Goal: Complete application form

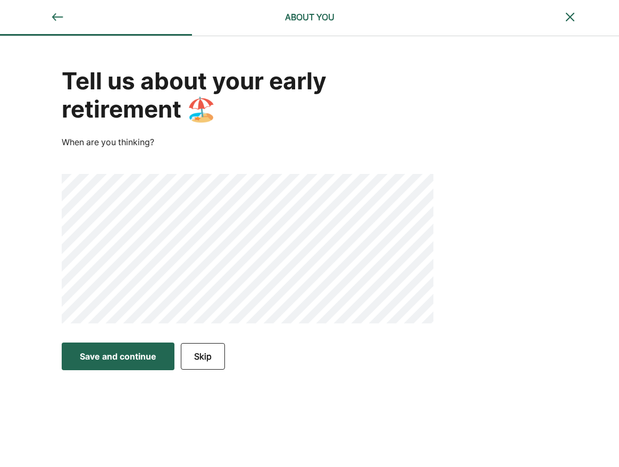
click at [530, 181] on div "Tell us about your early retirement 🏖️ When are you thinking?" at bounding box center [309, 186] width 619 height 300
click at [147, 360] on div "Save and continue" at bounding box center [118, 356] width 77 height 13
click at [201, 356] on button "Skip" at bounding box center [203, 356] width 44 height 27
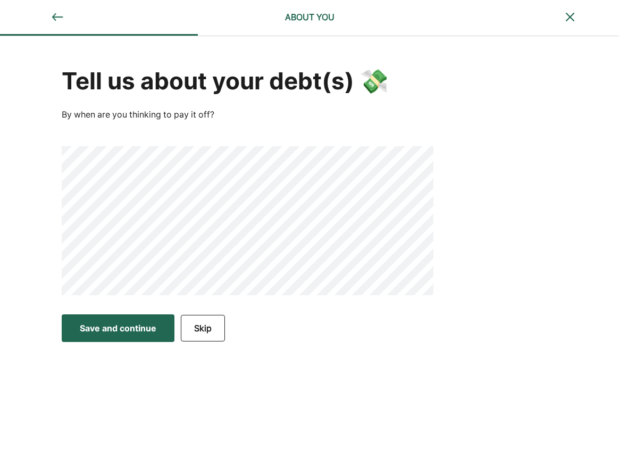
click at [459, 131] on div "Tell us about your debt(s) 💸 By when are you thinking to pay it off?" at bounding box center [309, 172] width 619 height 272
click at [124, 324] on div "Save and continue" at bounding box center [118, 328] width 77 height 13
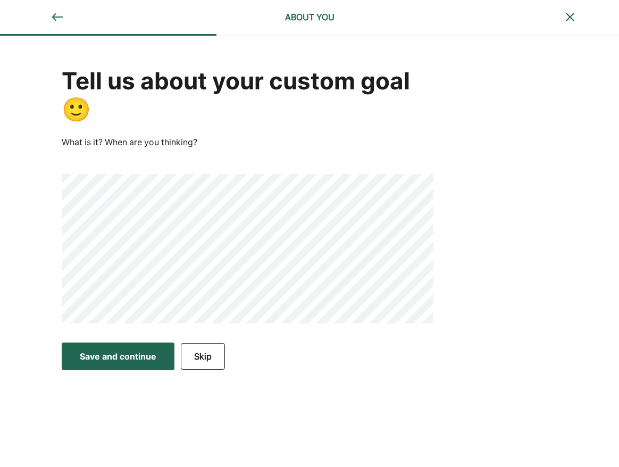
click at [133, 361] on div "Save and continue" at bounding box center [118, 356] width 77 height 13
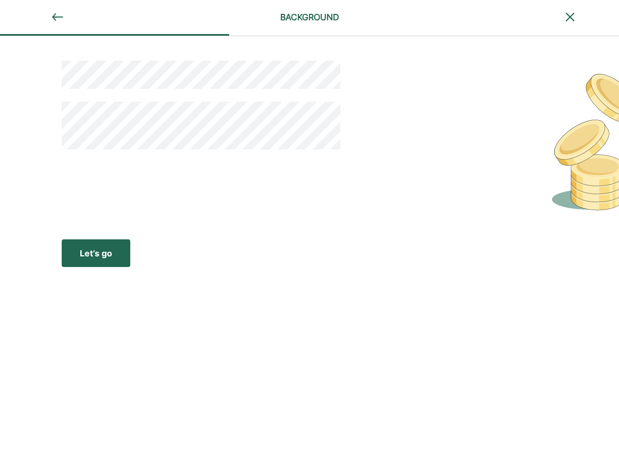
click at [95, 245] on button "Let’s go Save Let’s go" at bounding box center [96, 253] width 69 height 28
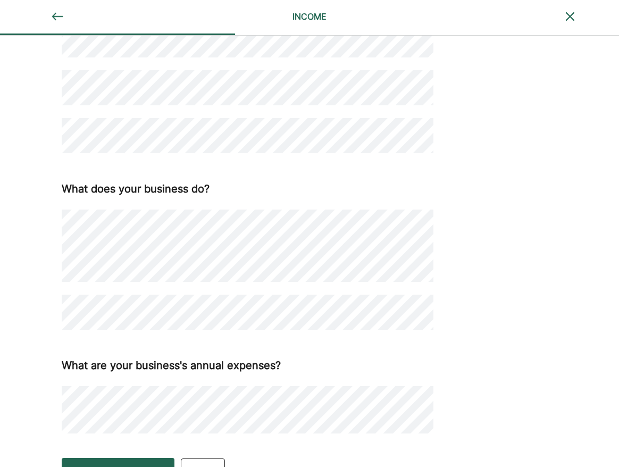
scroll to position [275, 0]
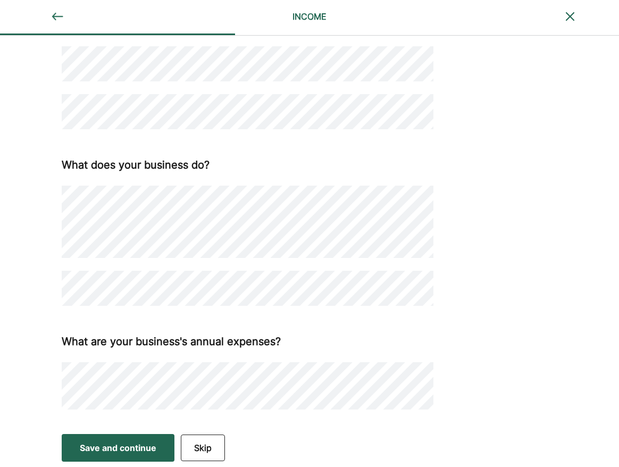
click at [543, 270] on div "How do you make money ? What is your primary source of income? Self-employed/bu…" at bounding box center [309, 94] width 619 height 667
click at [560, 186] on div "How do you make money ? What is your primary source of income? Self-employed/bu…" at bounding box center [309, 94] width 619 height 667
click at [555, 255] on div "How do you make money ? What is your primary source of income? Self-employed/bu…" at bounding box center [309, 94] width 619 height 667
click at [490, 350] on div "How do you make money ? What is your primary source of income? Self-employed/bu…" at bounding box center [309, 94] width 619 height 667
drag, startPoint x: 559, startPoint y: 184, endPoint x: 554, endPoint y: 190, distance: 7.2
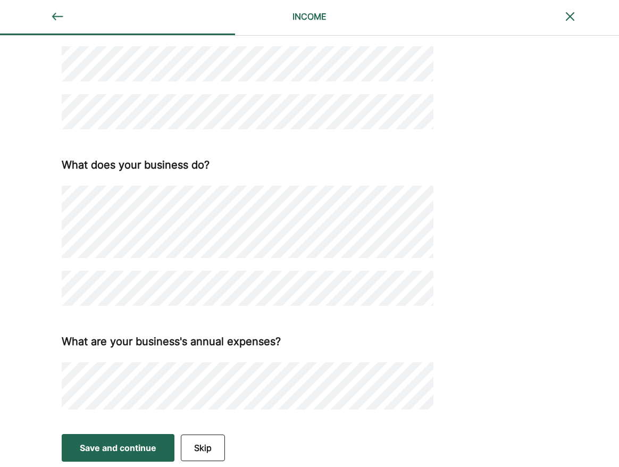
click at [556, 189] on div "How do you make money ? What is your primary source of income? Self-employed/bu…" at bounding box center [309, 94] width 619 height 667
click at [494, 196] on div "How do you make money ? What is your primary source of income? Self-employed/bu…" at bounding box center [309, 94] width 619 height 667
click at [140, 452] on div "Save and continue" at bounding box center [118, 447] width 77 height 13
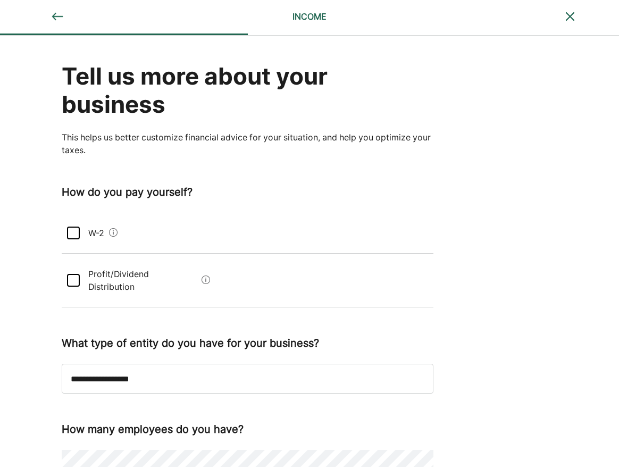
scroll to position [0, 0]
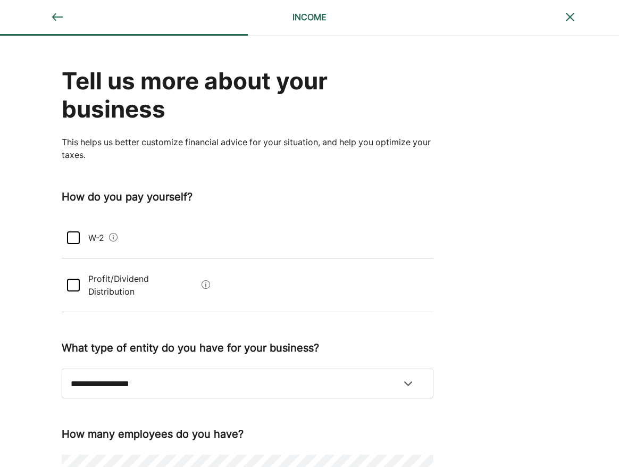
click at [71, 238] on div at bounding box center [73, 237] width 13 height 13
click at [69, 279] on div at bounding box center [73, 285] width 13 height 13
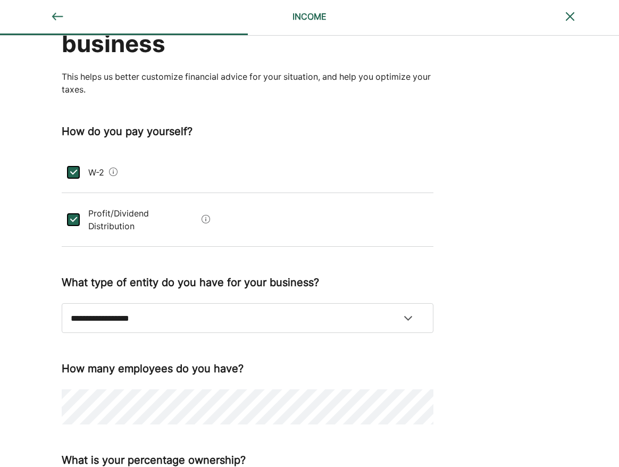
scroll to position [108, 0]
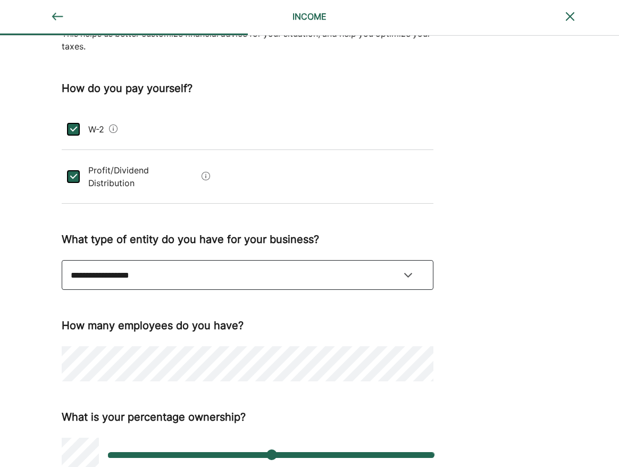
click at [62, 260] on select "**********" at bounding box center [247, 275] width 371 height 30
select select "**********"
click option "**********" at bounding box center [0, 0] width 0 height 0
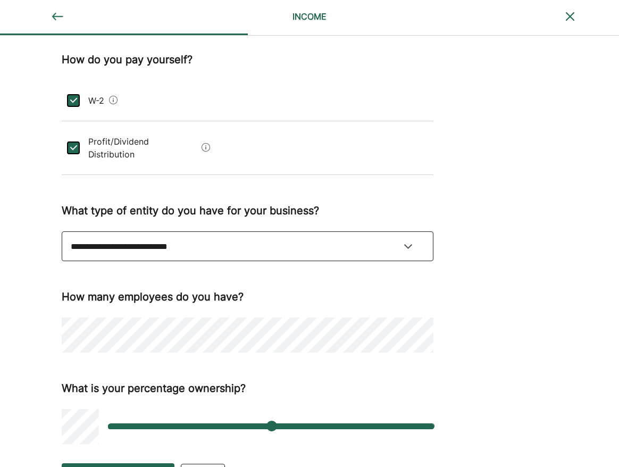
scroll to position [154, 0]
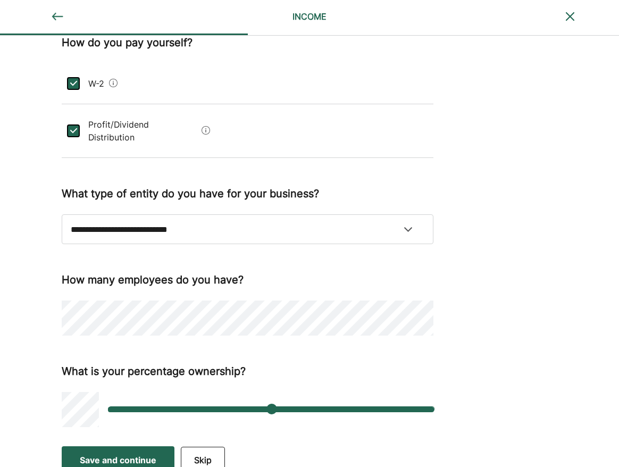
click at [134, 457] on button "Save and continue Save Save and continue" at bounding box center [118, 460] width 113 height 28
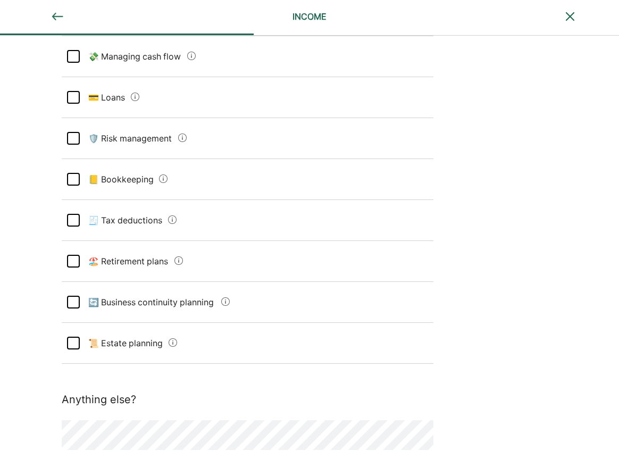
scroll to position [163, 0]
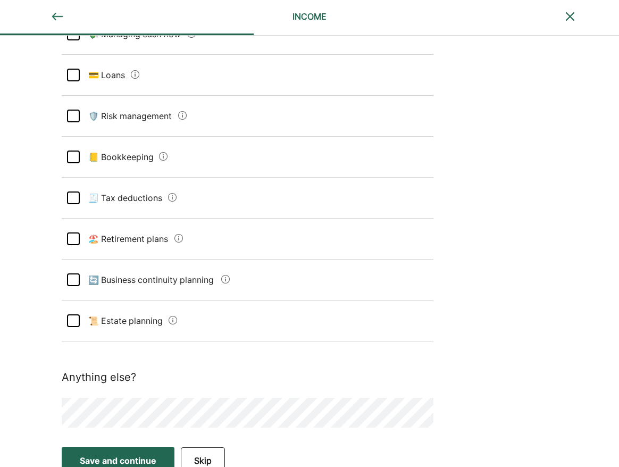
click at [74, 197] on div at bounding box center [73, 197] width 13 height 13
click at [75, 240] on div at bounding box center [73, 238] width 13 height 13
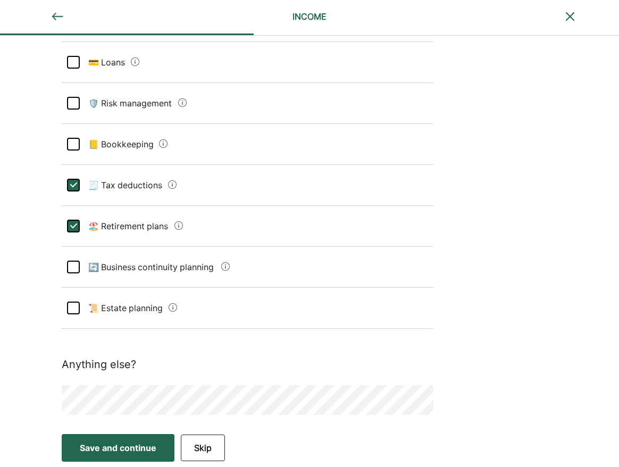
scroll to position [176, 0]
click at [126, 443] on div "Save and continue" at bounding box center [118, 447] width 77 height 13
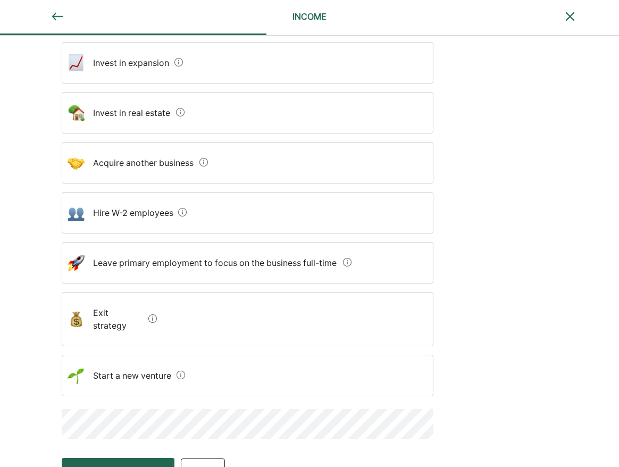
scroll to position [133, 0]
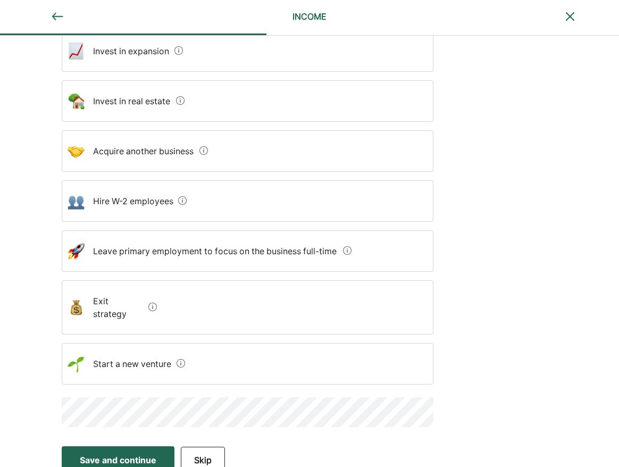
click at [121, 453] on div "Save and continue" at bounding box center [118, 459] width 77 height 13
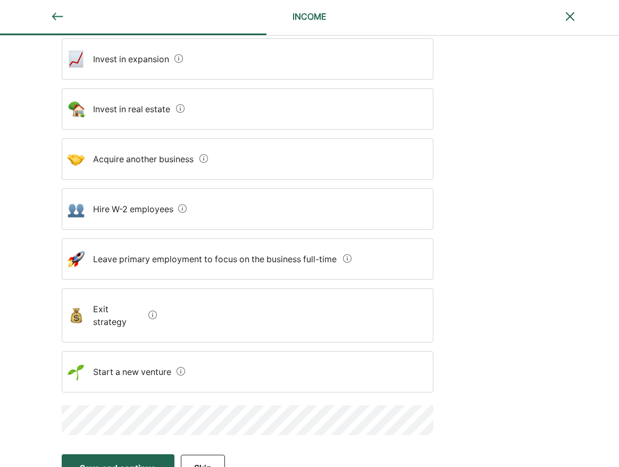
scroll to position [150, 0]
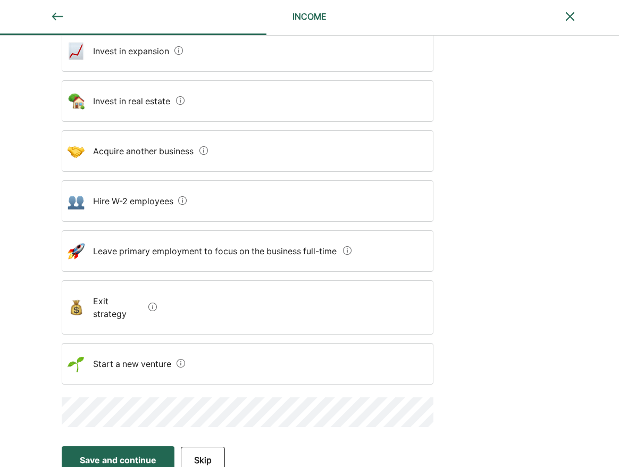
click at [209, 447] on button "Skip" at bounding box center [203, 460] width 44 height 27
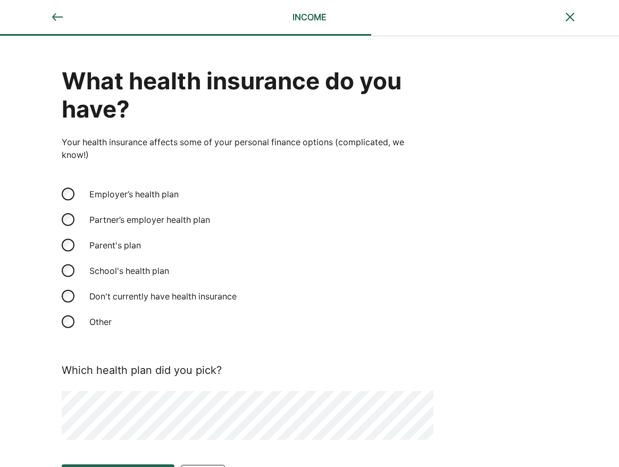
scroll to position [31, 0]
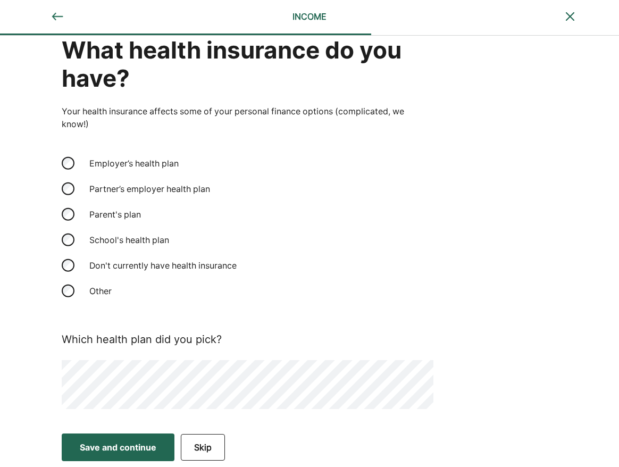
click at [127, 451] on div "Save and continue" at bounding box center [118, 447] width 77 height 13
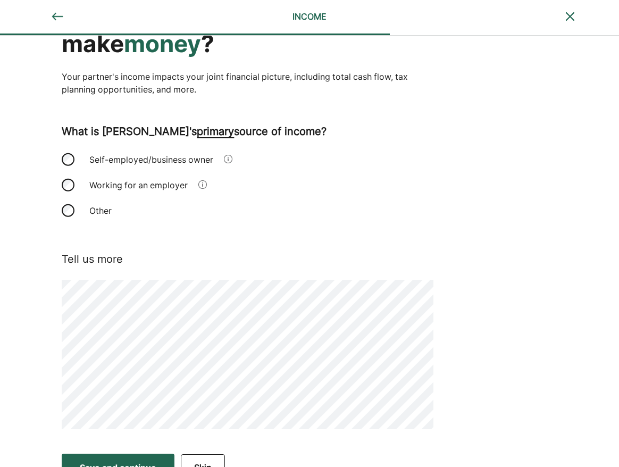
scroll to position [86, 0]
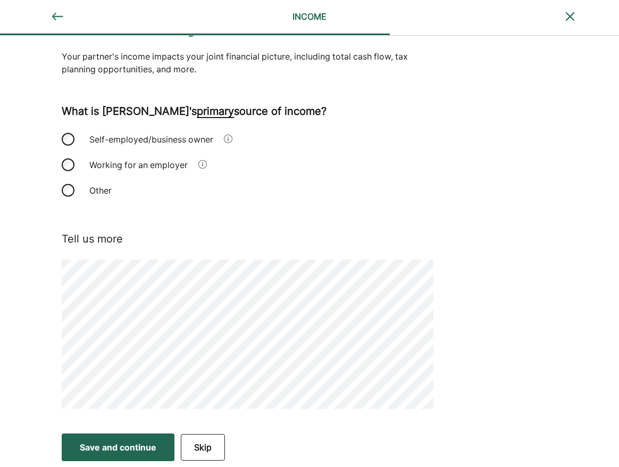
drag, startPoint x: 127, startPoint y: 452, endPoint x: 127, endPoint y: 440, distance: 12.2
click at [127, 449] on div "Save and continue" at bounding box center [118, 447] width 77 height 13
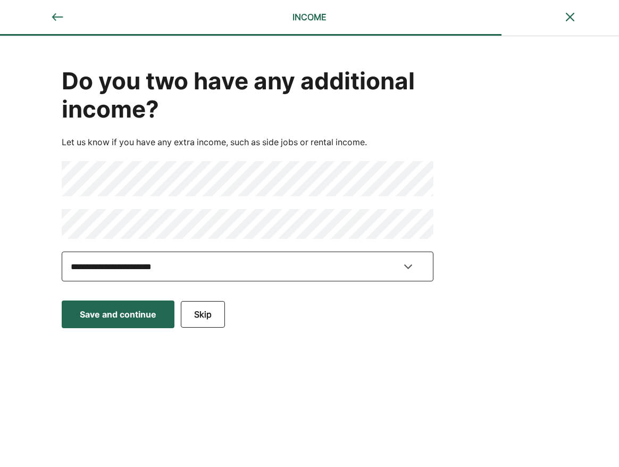
click at [62, 251] on select "**********" at bounding box center [247, 266] width 371 height 30
select select "*****"
click option "*****" at bounding box center [0, 0] width 0 height 0
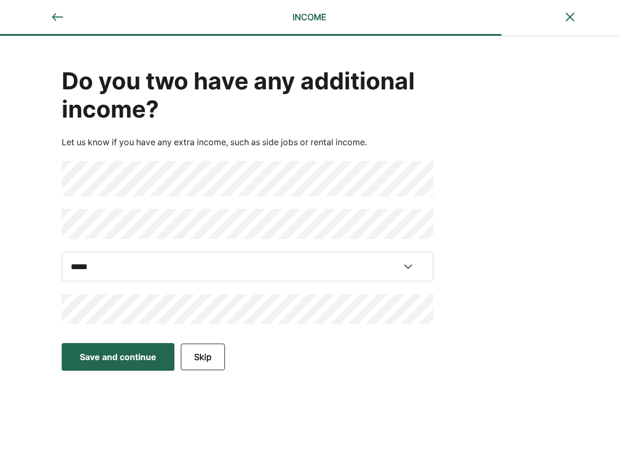
click at [103, 364] on button "Save and continue Save Save and continue" at bounding box center [118, 357] width 113 height 28
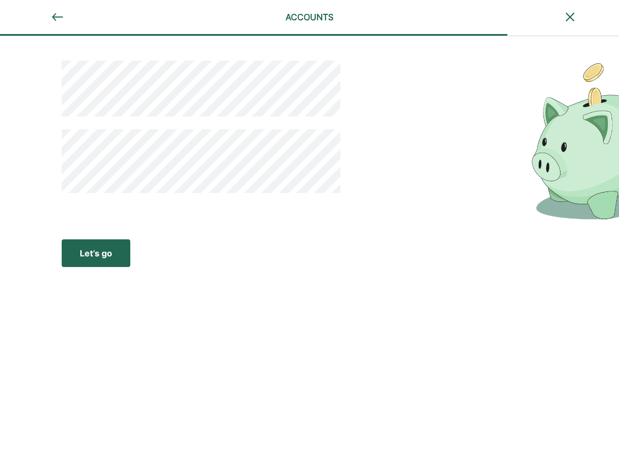
click at [112, 249] on div "Let’s go" at bounding box center [96, 253] width 32 height 13
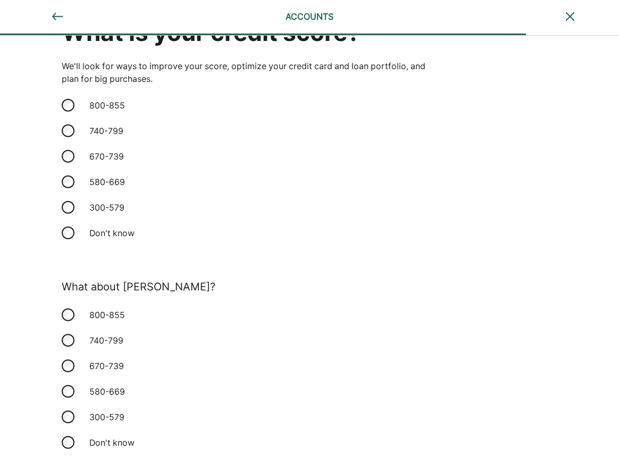
scroll to position [94, 0]
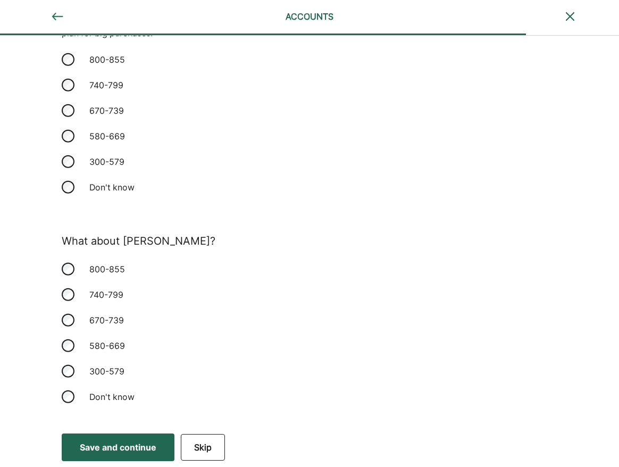
click at [125, 456] on button "Save and continue Save Save and continue" at bounding box center [118, 447] width 113 height 28
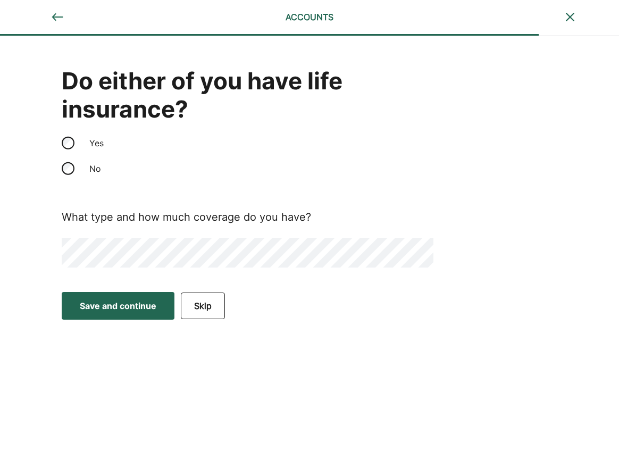
click at [121, 310] on div "Save and continue" at bounding box center [118, 305] width 77 height 13
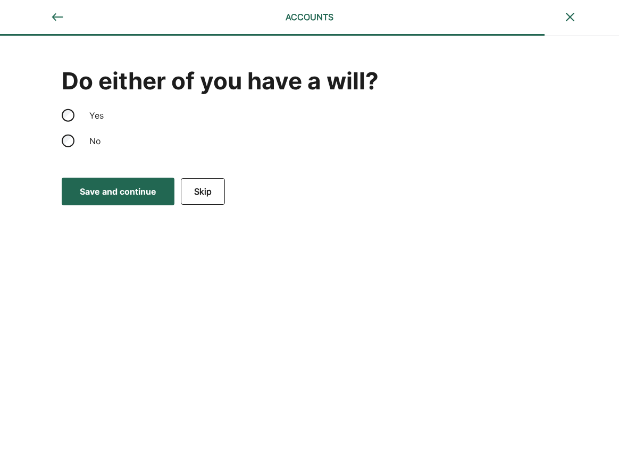
click at [107, 200] on button "Save and continue Save Save and continue" at bounding box center [118, 192] width 113 height 28
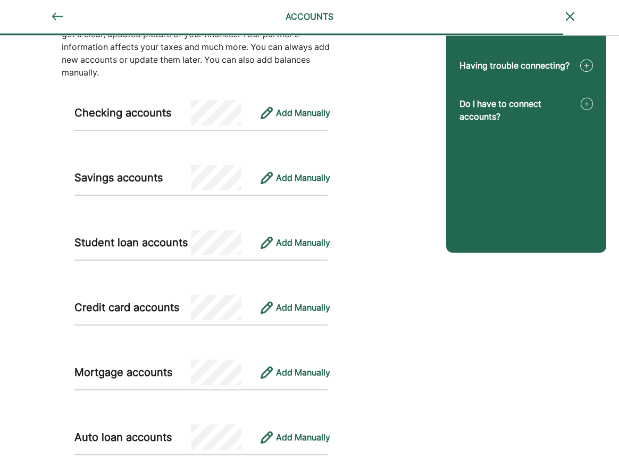
scroll to position [217, 0]
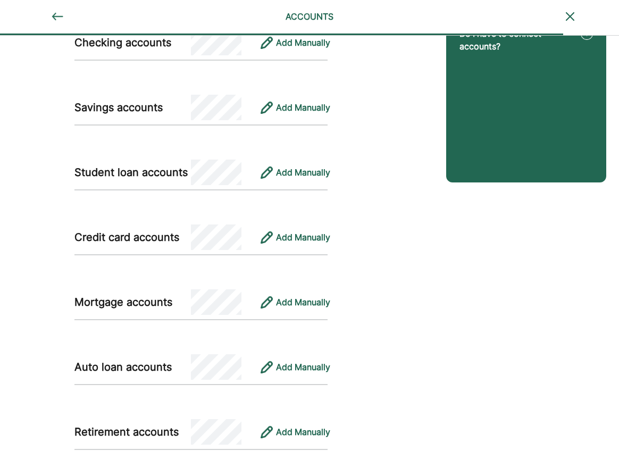
click at [587, 40] on img at bounding box center [586, 33] width 12 height 13
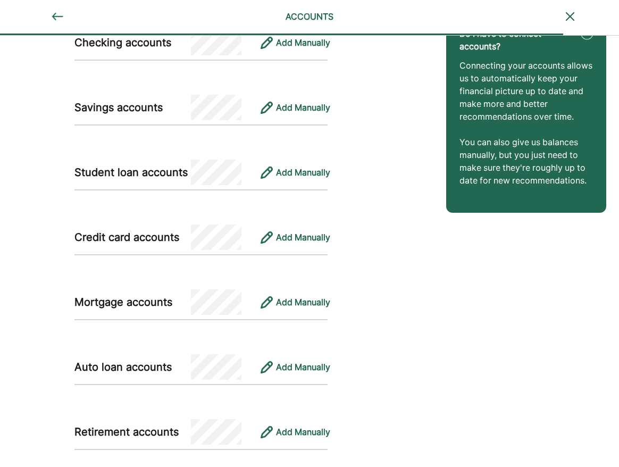
scroll to position [54, 0]
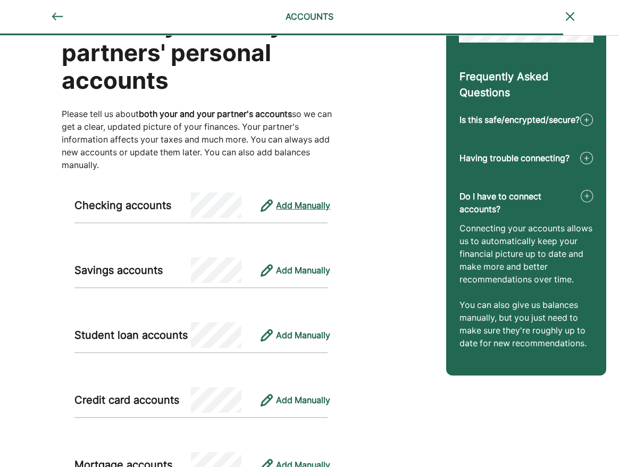
click at [301, 200] on div "Add Manually" at bounding box center [303, 205] width 54 height 13
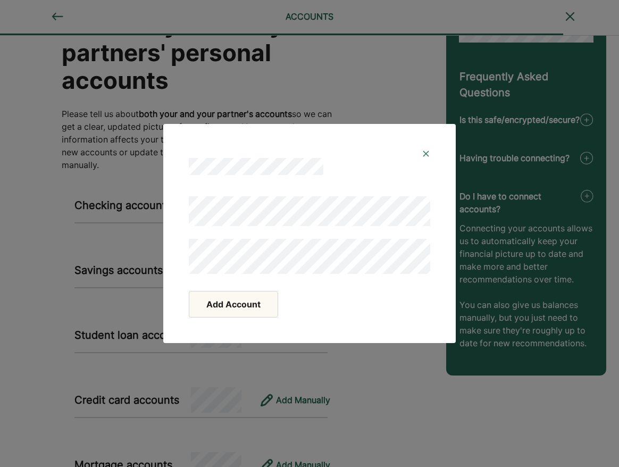
click at [221, 305] on button "Add Account" at bounding box center [233, 304] width 89 height 27
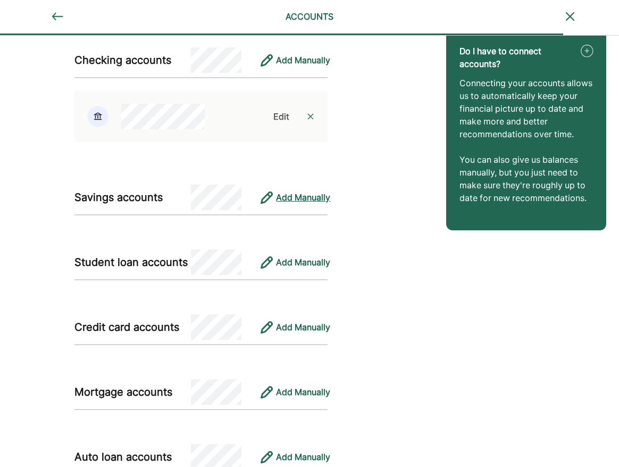
scroll to position [217, 0]
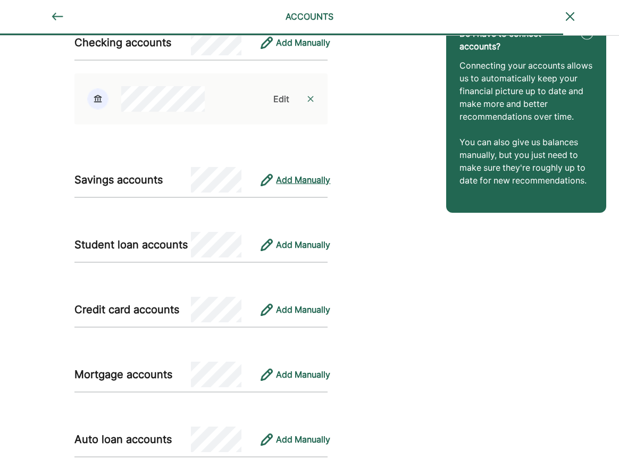
click at [296, 180] on div "Add Manually" at bounding box center [303, 179] width 54 height 13
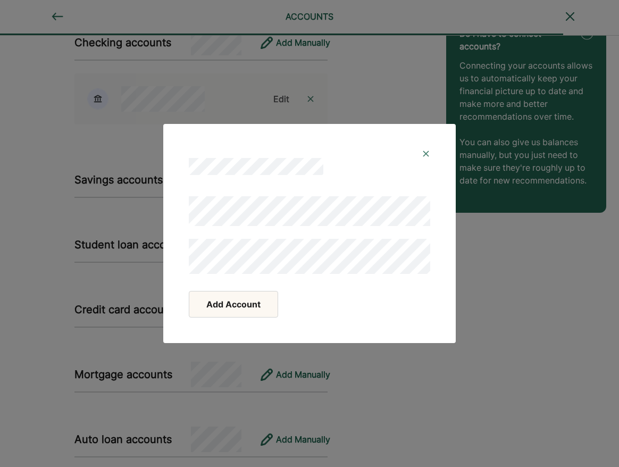
click at [254, 306] on button "Add Account" at bounding box center [233, 304] width 89 height 27
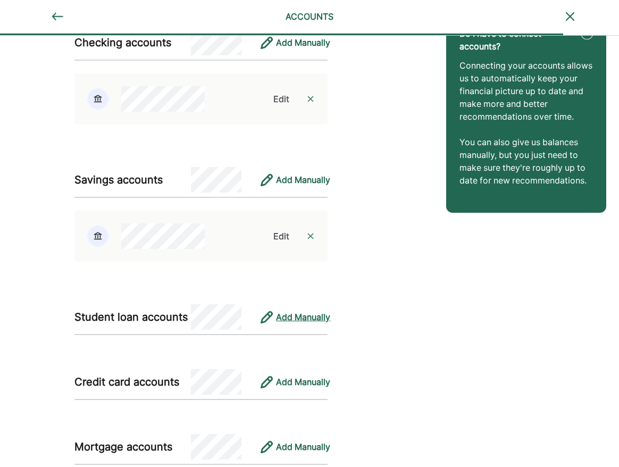
click at [285, 321] on div "Add Manually" at bounding box center [303, 316] width 54 height 13
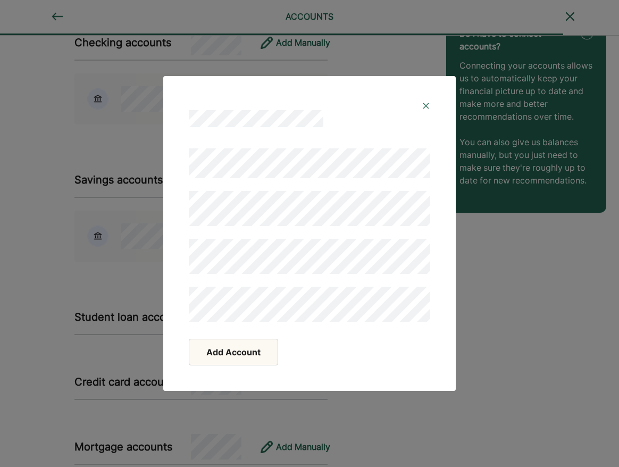
click at [208, 355] on button "Add Account" at bounding box center [233, 352] width 89 height 27
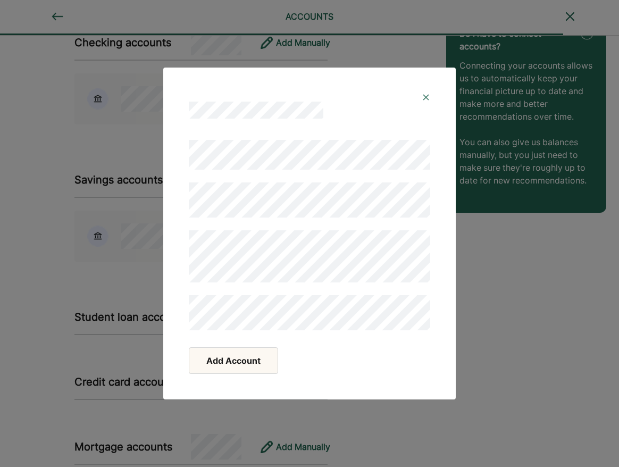
click at [395, 178] on div at bounding box center [309, 235] width 241 height 190
click at [401, 99] on div at bounding box center [309, 97] width 241 height 9
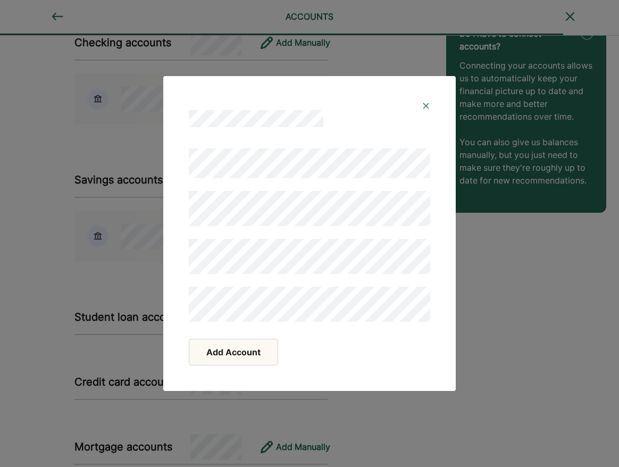
click at [249, 353] on button "Add Account" at bounding box center [233, 352] width 89 height 27
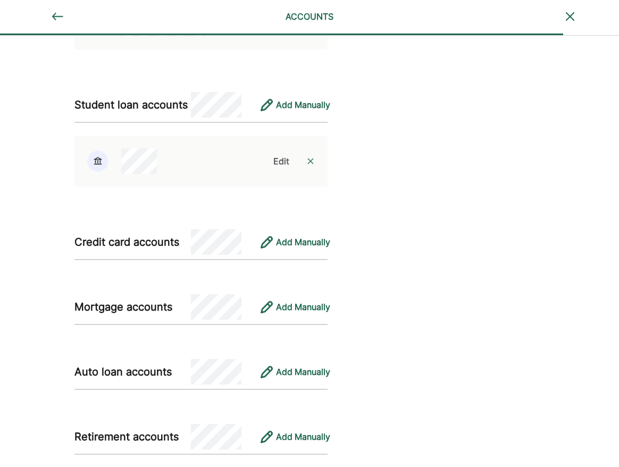
scroll to position [488, 0]
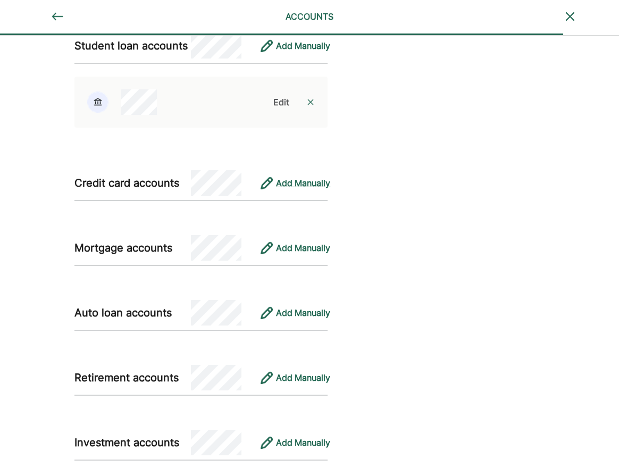
click at [318, 189] on div "Add Manually" at bounding box center [303, 182] width 54 height 13
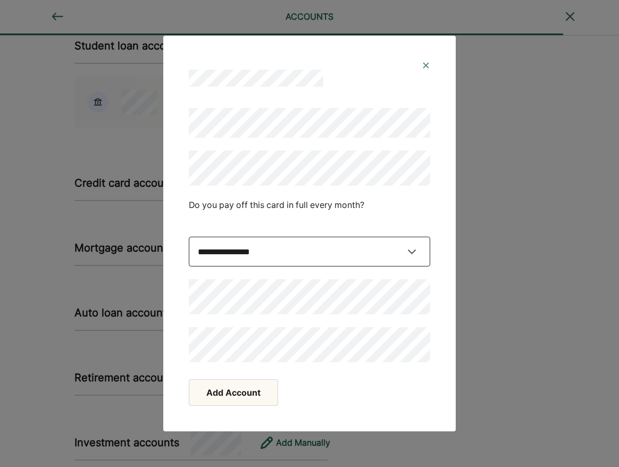
click at [189, 237] on select "**********" at bounding box center [309, 252] width 241 height 30
select select "*****"
click option "**" at bounding box center [0, 0] width 0 height 0
click at [428, 209] on div "Do you pay off this card in full every month?" at bounding box center [309, 205] width 241 height 38
click at [237, 395] on button "Add Account" at bounding box center [233, 392] width 89 height 27
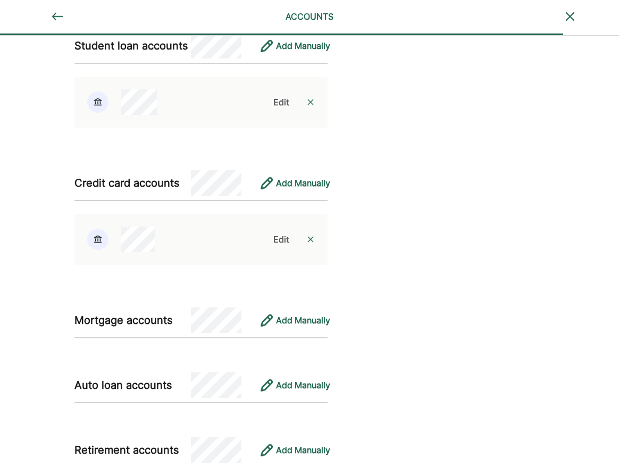
click at [294, 188] on div "Add Manually" at bounding box center [303, 182] width 54 height 13
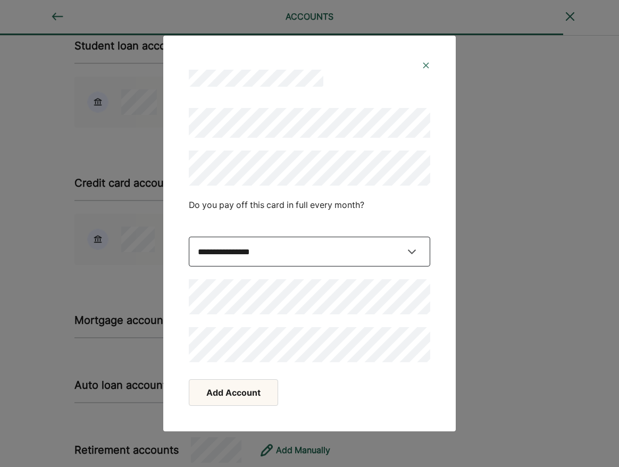
click at [189, 237] on select "**********" at bounding box center [309, 252] width 241 height 30
select select "*****"
click option "**" at bounding box center [0, 0] width 0 height 0
click at [501, 241] on div "**********" at bounding box center [309, 233] width 619 height 467
click at [222, 398] on button "Add Account" at bounding box center [233, 392] width 89 height 27
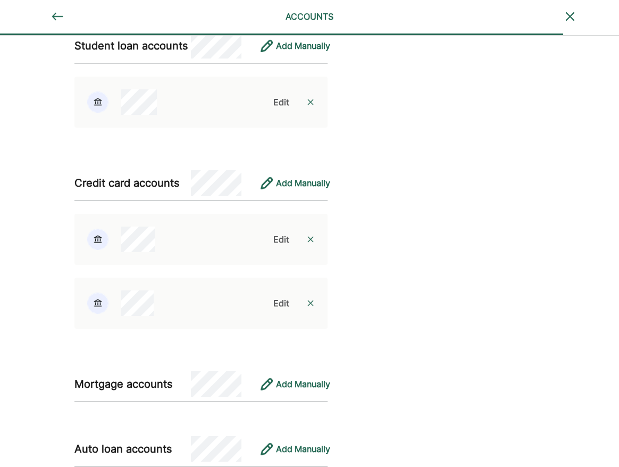
scroll to position [759, 0]
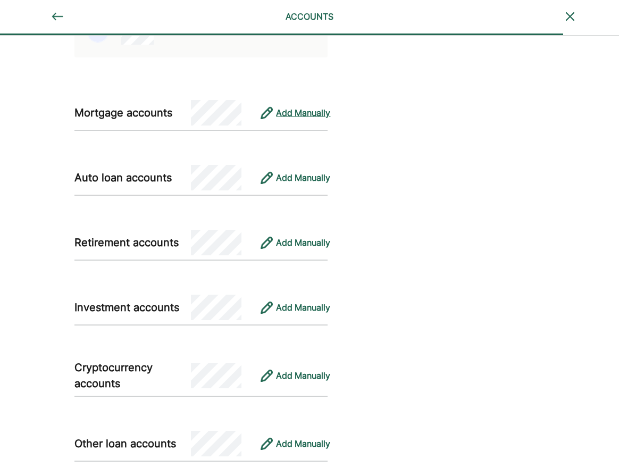
click at [297, 119] on div "Add Manually" at bounding box center [303, 112] width 54 height 13
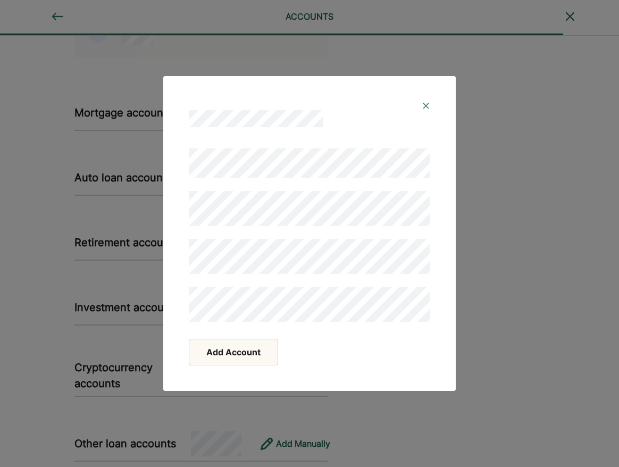
click at [426, 226] on div at bounding box center [309, 234] width 241 height 173
click at [392, 116] on div at bounding box center [309, 118] width 241 height 17
click at [237, 351] on button "Add Account" at bounding box center [233, 352] width 89 height 27
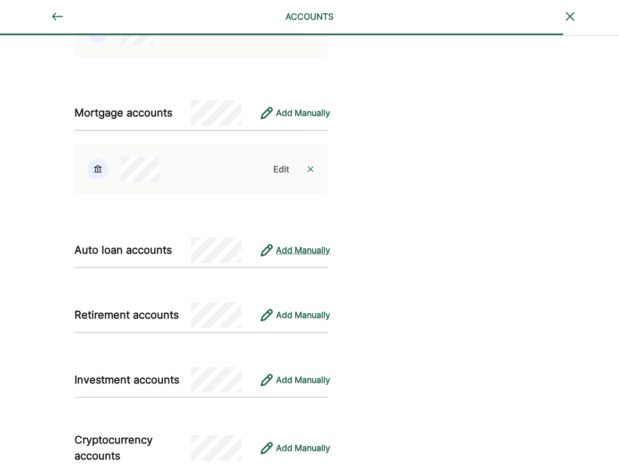
click at [299, 251] on div "Add Manually" at bounding box center [303, 249] width 54 height 13
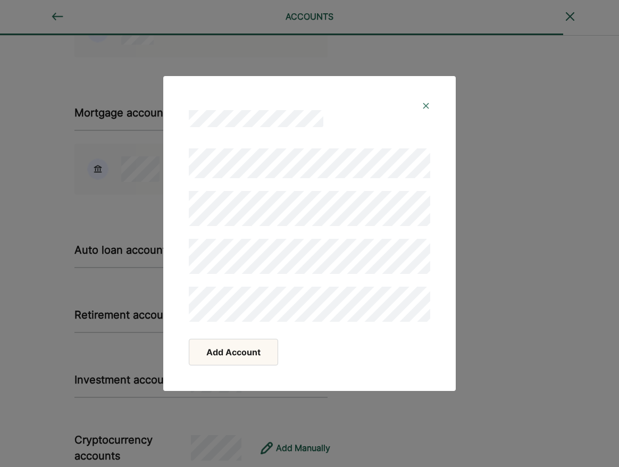
click at [219, 356] on button "Add Account" at bounding box center [233, 352] width 89 height 27
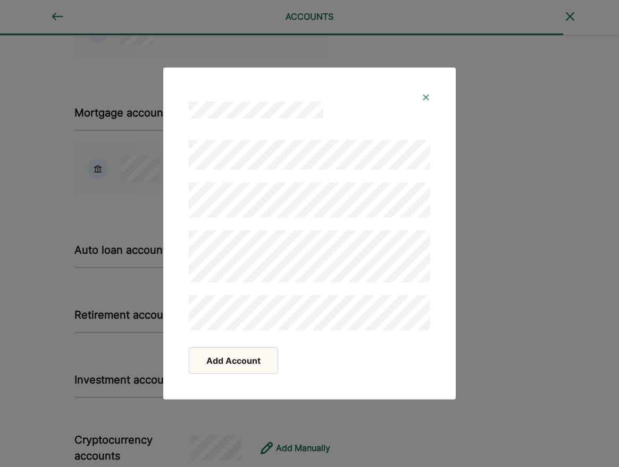
click at [219, 356] on button "Add Account" at bounding box center [233, 360] width 89 height 27
click at [398, 119] on div at bounding box center [309, 101] width 267 height 43
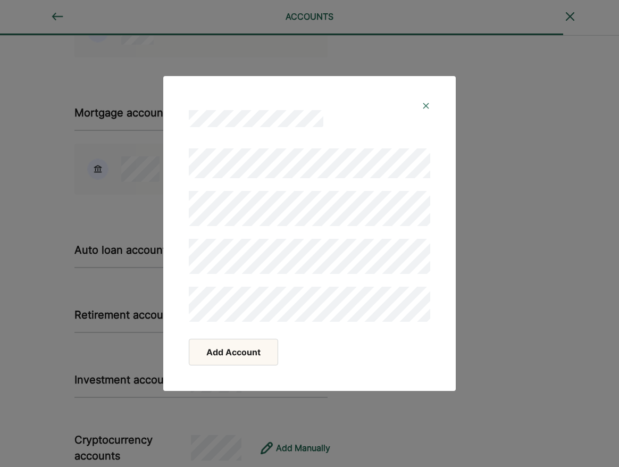
click at [225, 355] on button "Add Account" at bounding box center [233, 352] width 89 height 27
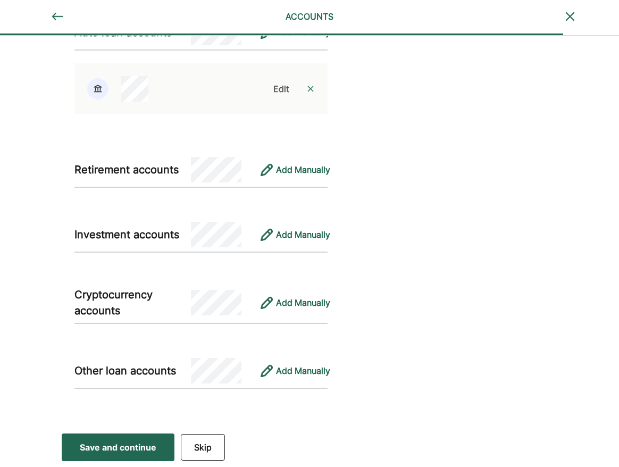
scroll to position [983, 0]
click at [123, 447] on div "Save and continue" at bounding box center [118, 447] width 77 height 13
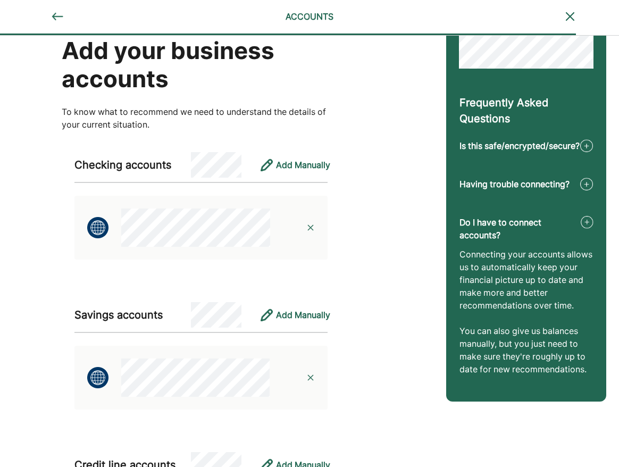
scroll to position [187, 0]
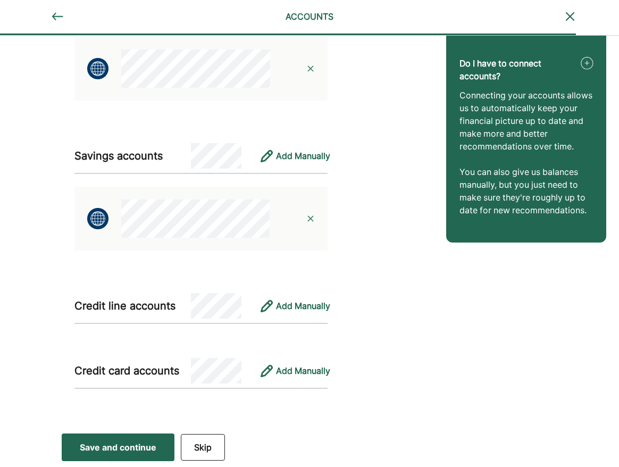
click at [128, 444] on div "Save and continue" at bounding box center [118, 447] width 77 height 13
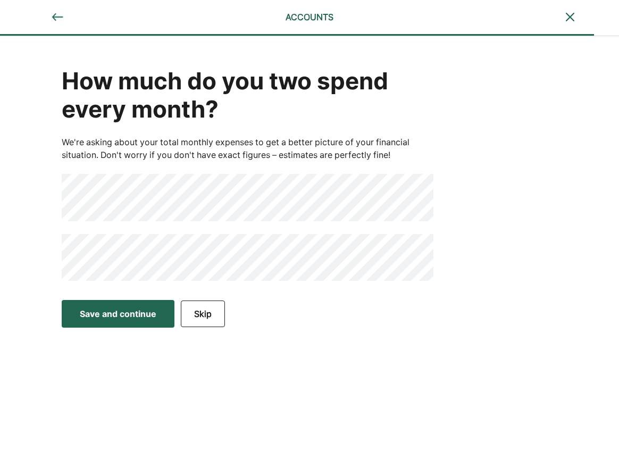
click at [142, 305] on button "Save and continue Save Save and continue" at bounding box center [118, 314] width 113 height 28
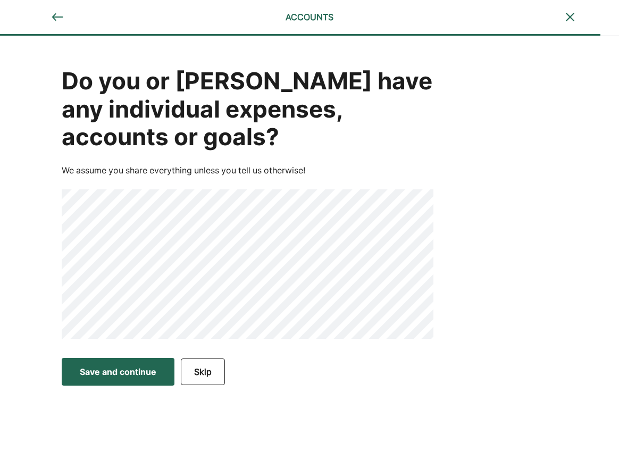
click at [108, 373] on div "Save and continue" at bounding box center [118, 371] width 77 height 13
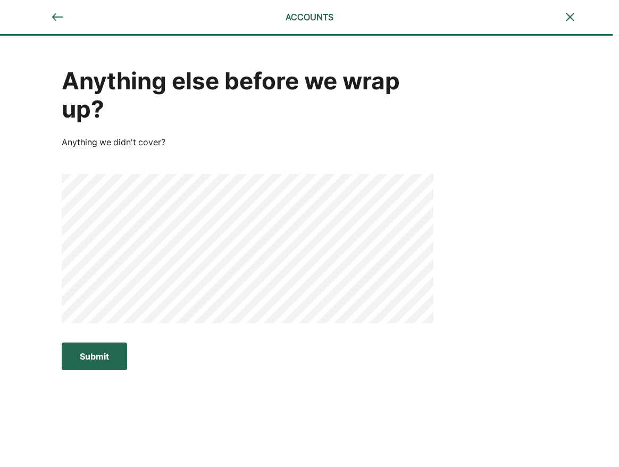
click at [100, 353] on div "Submit" at bounding box center [94, 356] width 29 height 13
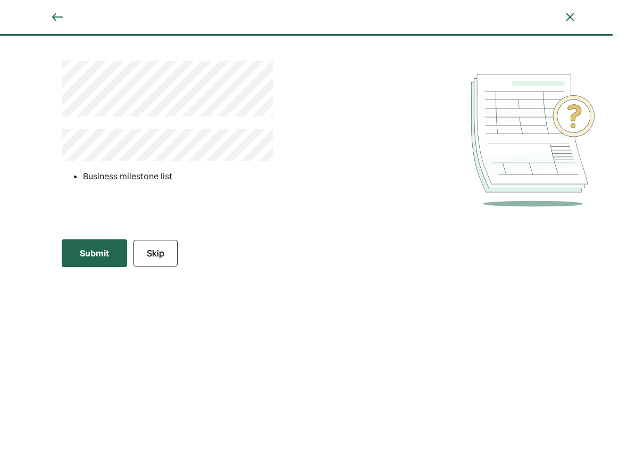
click at [100, 252] on div "Submit" at bounding box center [94, 253] width 29 height 13
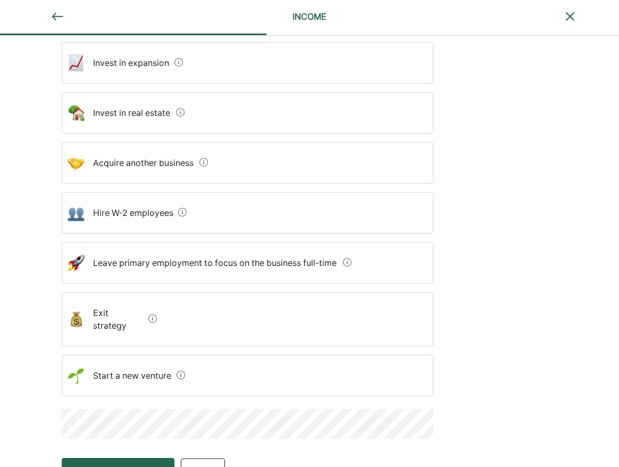
scroll to position [133, 0]
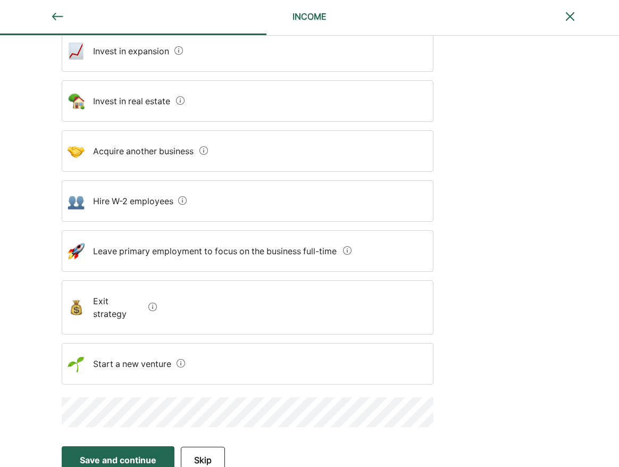
click at [199, 448] on button "Skip" at bounding box center [203, 460] width 44 height 27
click at [153, 448] on button "Skip" at bounding box center [155, 460] width 44 height 27
click at [156, 449] on button "Skip" at bounding box center [155, 460] width 44 height 27
click at [155, 447] on button "Skip" at bounding box center [155, 460] width 44 height 27
click at [94, 453] on div "Submit" at bounding box center [94, 459] width 29 height 13
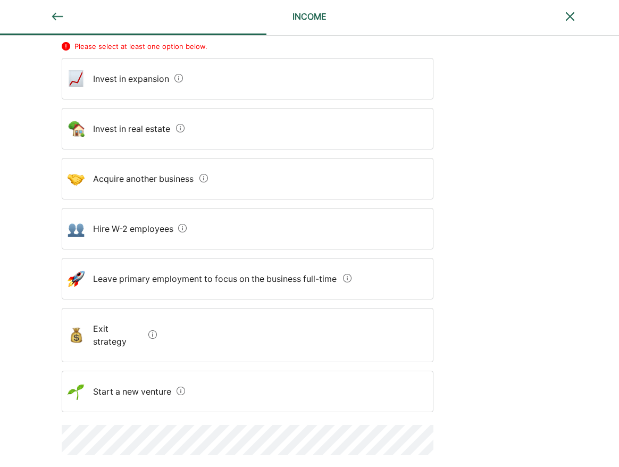
scroll to position [150, 0]
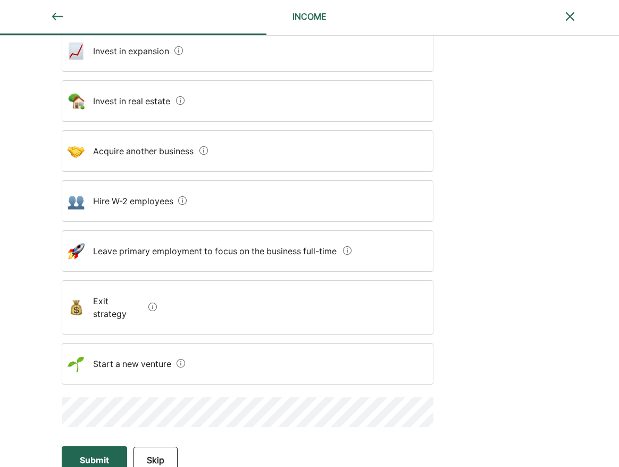
click at [86, 453] on div "Submit" at bounding box center [94, 459] width 29 height 13
click at [93, 453] on div "Submit" at bounding box center [94, 459] width 29 height 13
click at [153, 447] on button "Skip" at bounding box center [155, 460] width 44 height 27
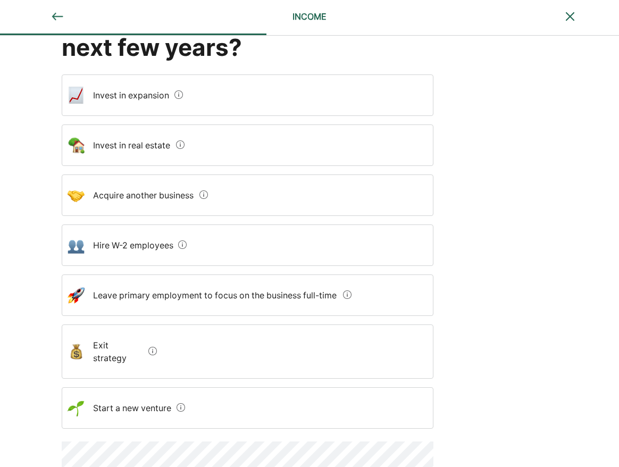
scroll to position [0, 0]
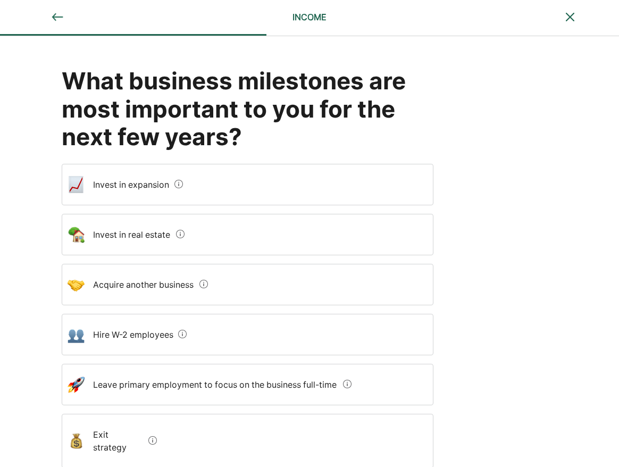
click at [118, 191] on expansion "Invest in expansion" at bounding box center [127, 185] width 85 height 30
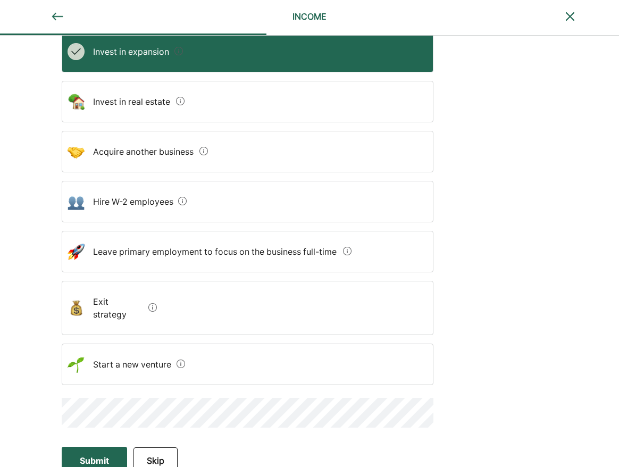
scroll to position [133, 0]
click at [105, 453] on div "Submit" at bounding box center [94, 459] width 29 height 13
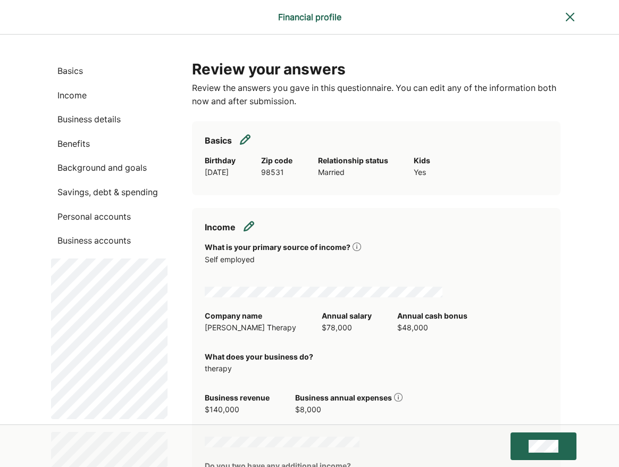
click at [250, 226] on img at bounding box center [248, 226] width 11 height 11
select select "**********"
select select "*****"
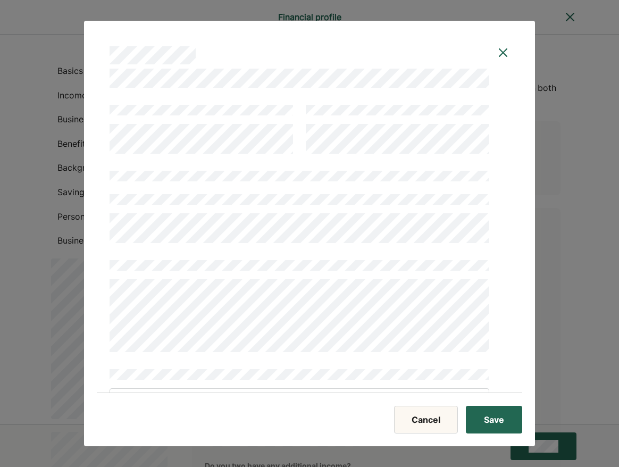
scroll to position [293, 0]
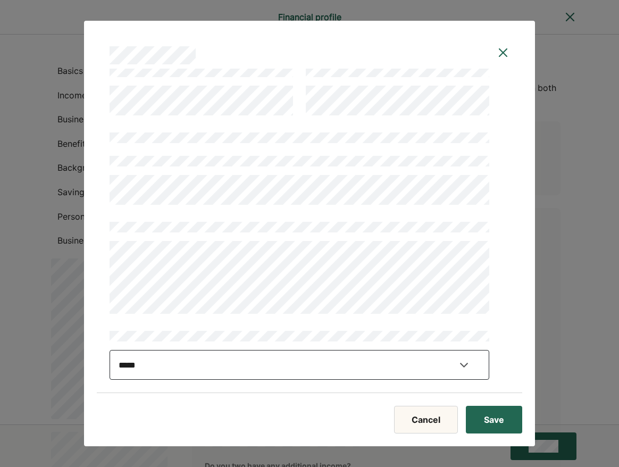
click at [109, 350] on select "**********" at bounding box center [299, 365] width 380 height 30
click at [148, 363] on select "**********" at bounding box center [299, 365] width 380 height 30
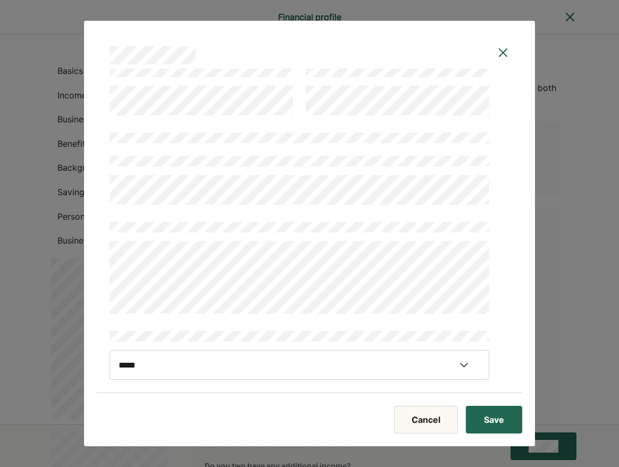
click at [501, 420] on button "Save" at bounding box center [494, 420] width 56 height 28
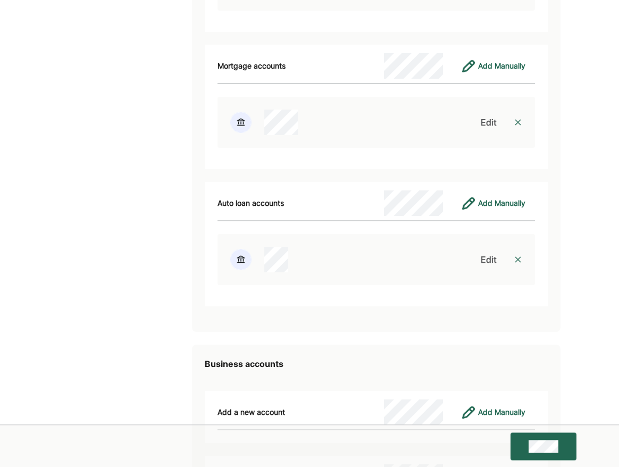
scroll to position [3145, 0]
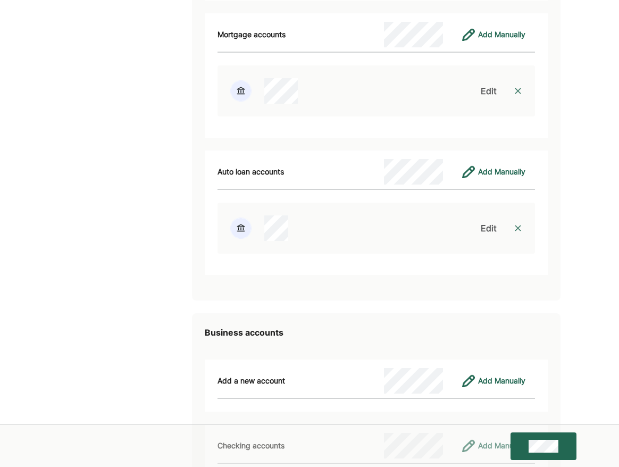
click at [490, 222] on div "Edit" at bounding box center [489, 228] width 16 height 13
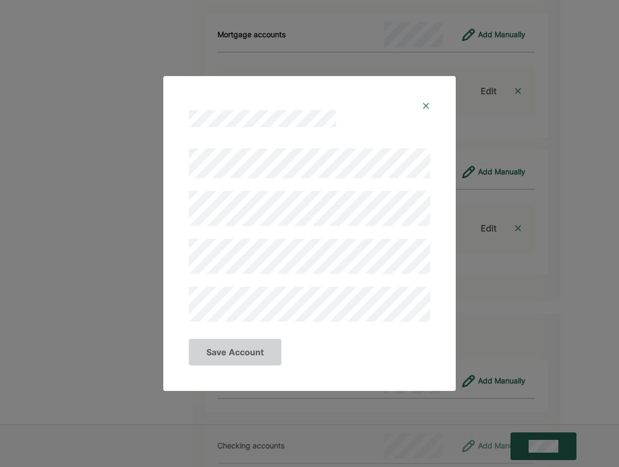
click at [410, 125] on div at bounding box center [309, 118] width 241 height 17
click at [232, 352] on button "Save Account" at bounding box center [235, 352] width 92 height 27
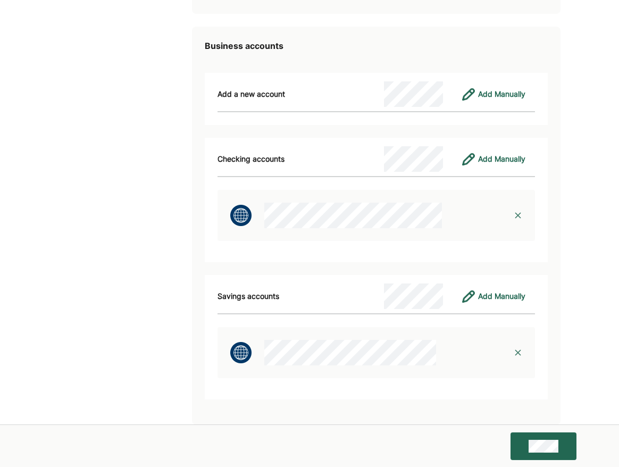
scroll to position [3446, 0]
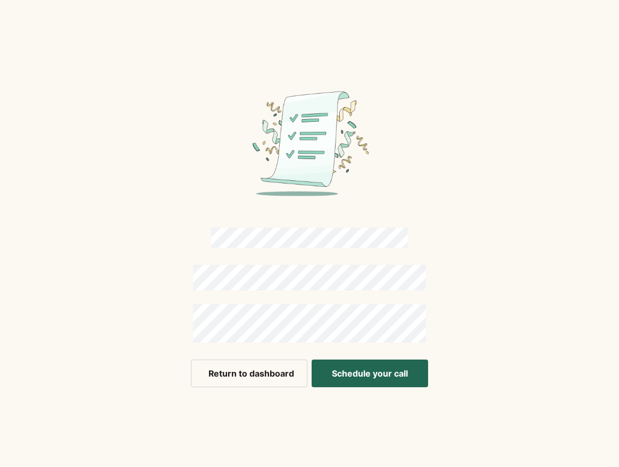
click at [256, 371] on button "Return to dashboard" at bounding box center [249, 373] width 116 height 28
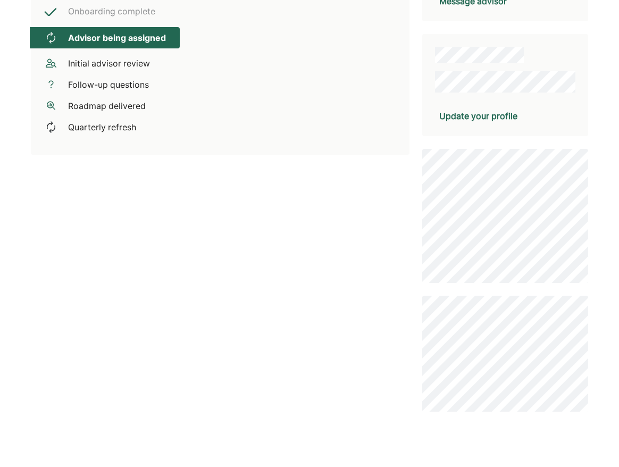
scroll to position [244, 0]
